Goal: Task Accomplishment & Management: Use online tool/utility

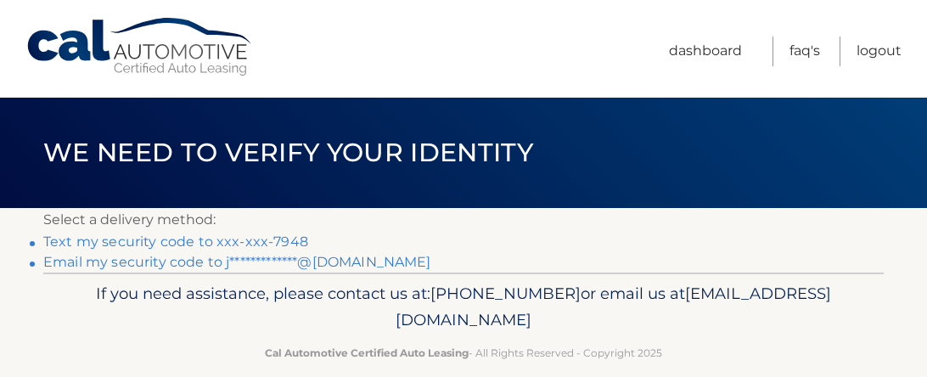
scroll to position [23, 0]
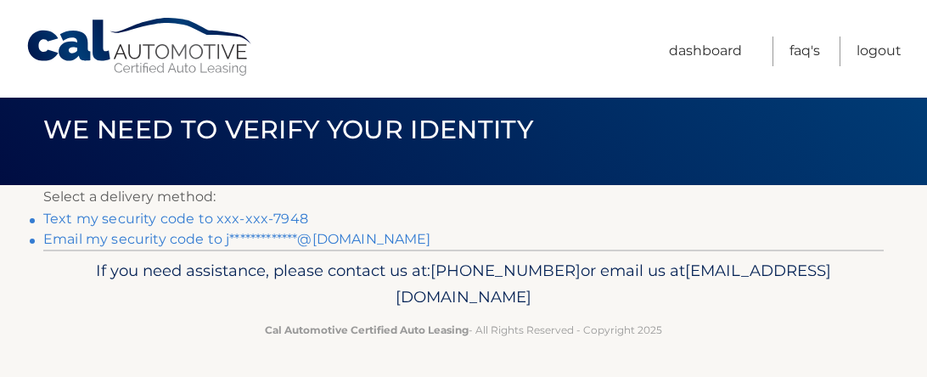
click at [153, 223] on link "Text my security code to xxx-xxx-7948" at bounding box center [175, 219] width 265 height 16
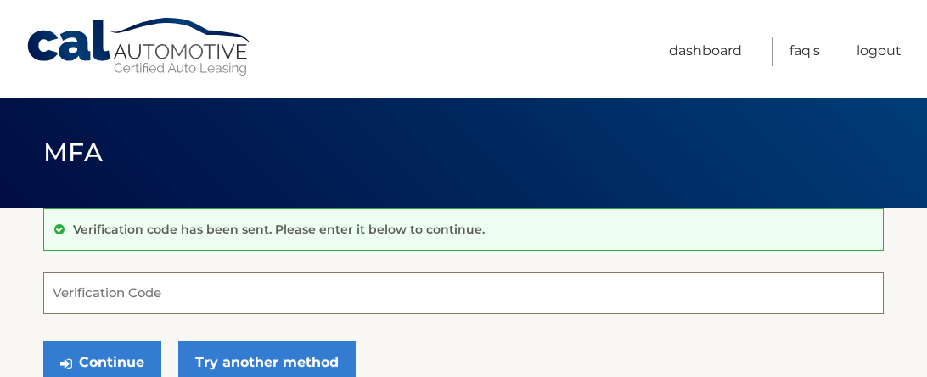
click at [143, 280] on input "Verification Code" at bounding box center [463, 293] width 841 height 42
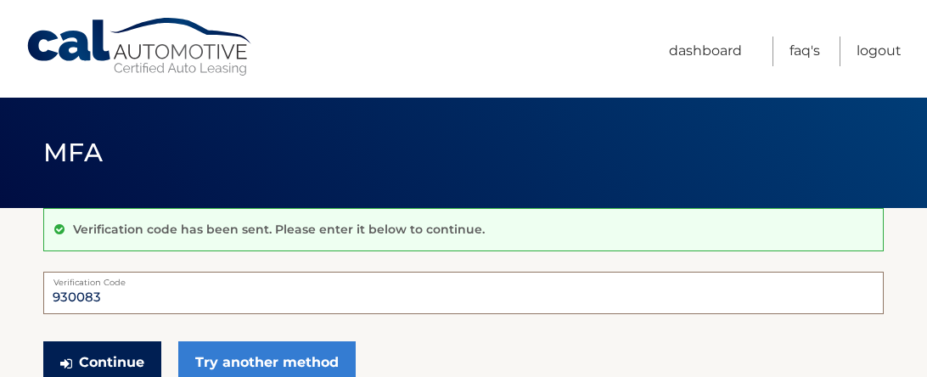
type input "930083"
click at [103, 357] on button "Continue" at bounding box center [102, 362] width 118 height 42
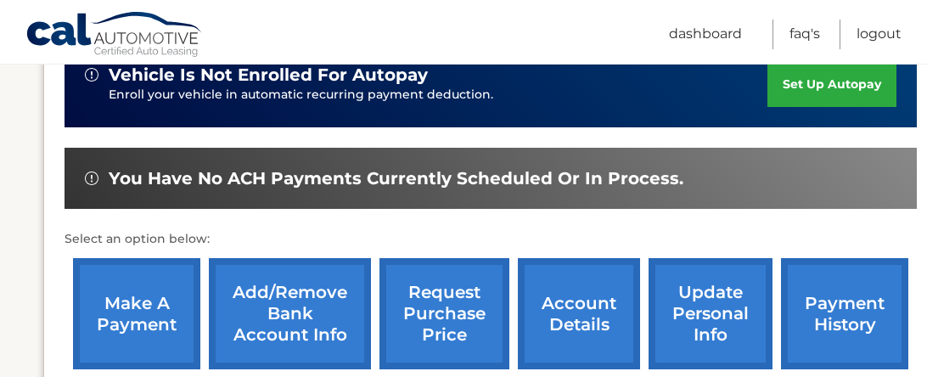
scroll to position [477, 0]
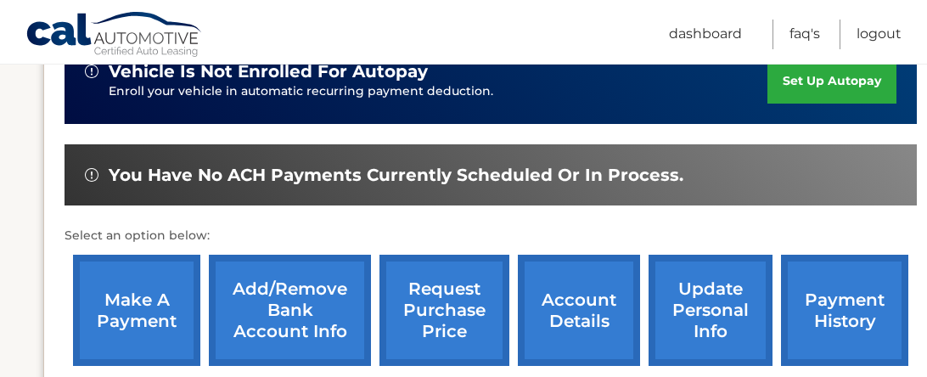
click at [130, 284] on link "make a payment" at bounding box center [136, 310] width 127 height 111
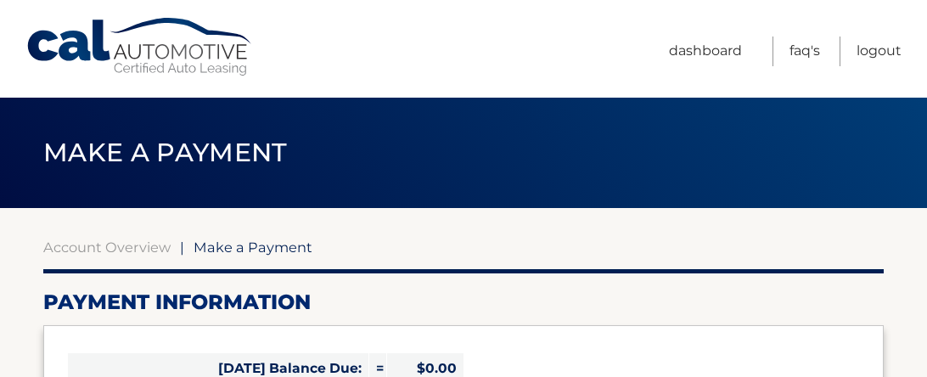
select select "YTk3NDc5ZWMtYjRhOC00YzY0LWEyM2ItNWUzNDgzMDZlODZh"
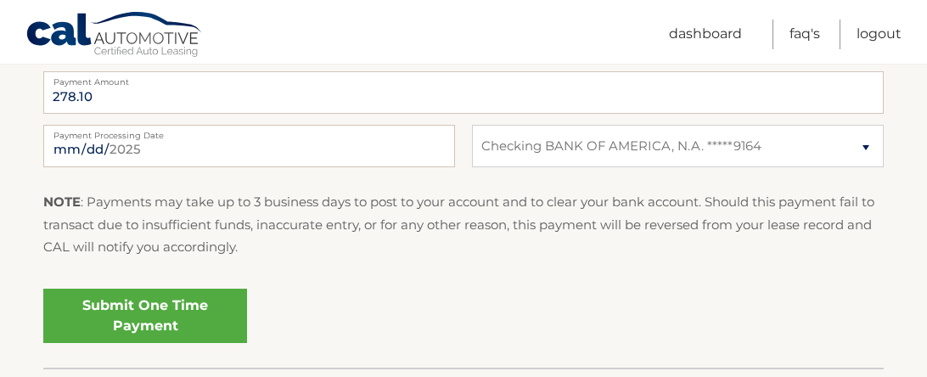
scroll to position [717, 0]
click at [98, 321] on link "Submit One Time Payment" at bounding box center [145, 316] width 204 height 54
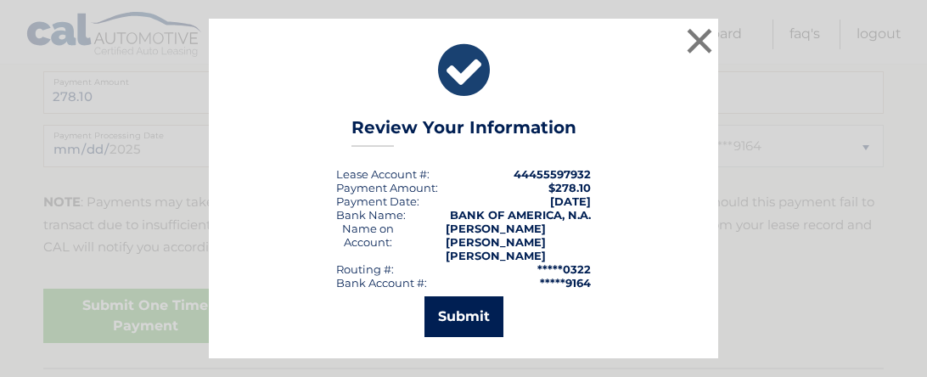
click at [447, 316] on button "Submit" at bounding box center [464, 316] width 79 height 41
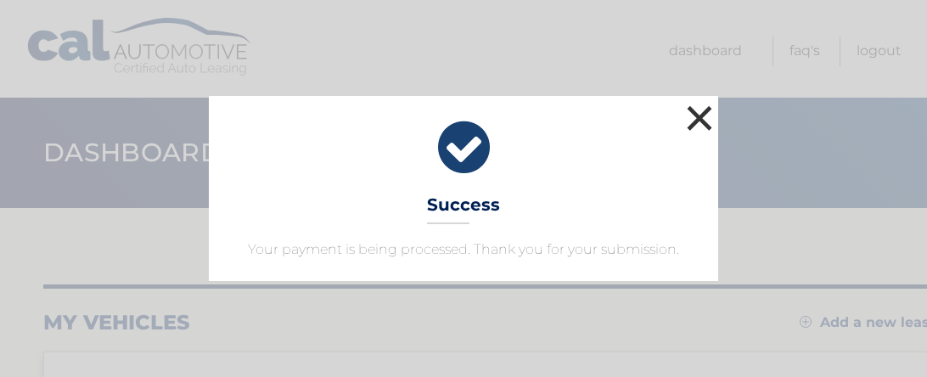
click at [693, 116] on button "×" at bounding box center [700, 118] width 34 height 34
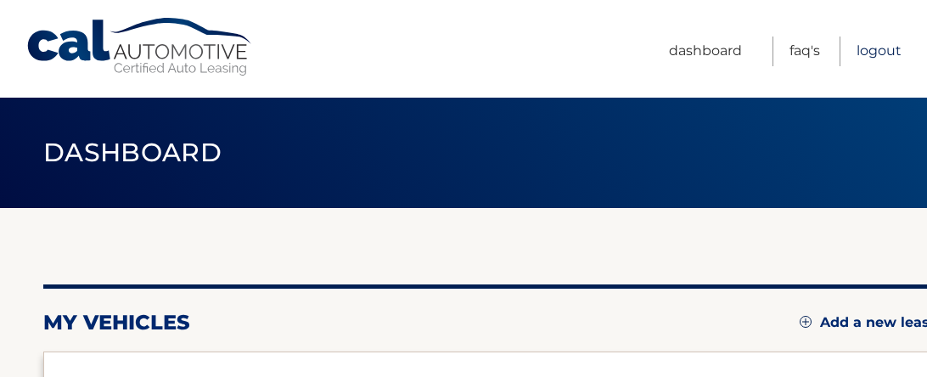
click at [875, 46] on link "Logout" at bounding box center [879, 52] width 45 height 30
